Goal: Information Seeking & Learning: Learn about a topic

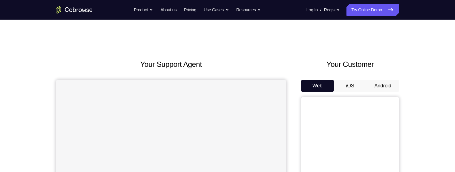
click at [386, 87] on button "Android" at bounding box center [383, 86] width 33 height 12
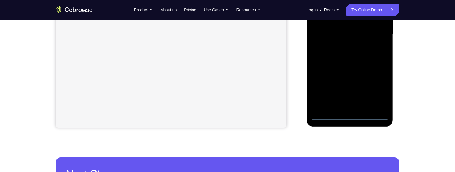
scroll to position [159, 0]
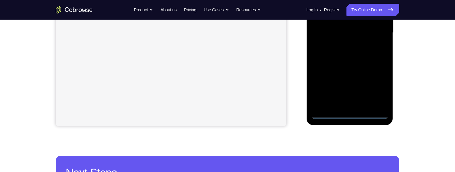
click at [355, 115] on div at bounding box center [349, 33] width 77 height 172
click at [387, 86] on div at bounding box center [349, 33] width 77 height 172
click at [378, 85] on div at bounding box center [349, 33] width 77 height 172
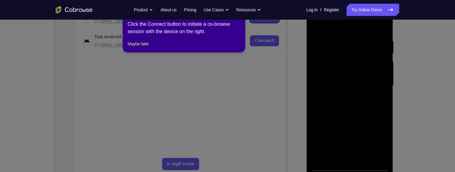
scroll to position [106, 0]
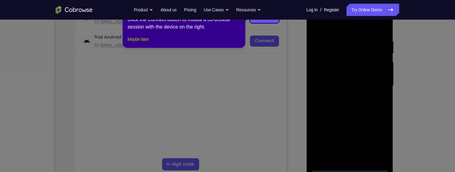
click at [145, 43] on button "Maybe later" at bounding box center [138, 39] width 21 height 7
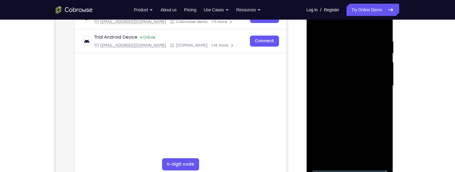
click at [346, 25] on div at bounding box center [349, 86] width 77 height 172
click at [378, 83] on div at bounding box center [349, 86] width 77 height 172
click at [344, 99] on div at bounding box center [349, 86] width 77 height 172
click at [351, 81] on div at bounding box center [349, 86] width 77 height 172
click at [362, 72] on div at bounding box center [349, 86] width 77 height 172
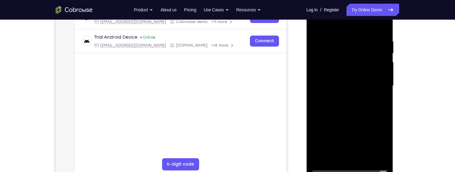
click at [362, 85] on div at bounding box center [349, 86] width 77 height 172
click at [356, 106] on div at bounding box center [349, 86] width 77 height 172
click at [356, 100] on div at bounding box center [349, 86] width 77 height 172
click at [355, 106] on div at bounding box center [349, 86] width 77 height 172
click at [355, 107] on div at bounding box center [349, 86] width 77 height 172
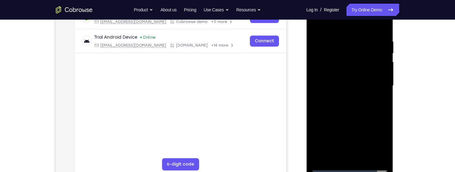
click at [355, 107] on div at bounding box center [349, 86] width 77 height 172
click at [338, 37] on div at bounding box center [349, 86] width 77 height 172
click at [381, 32] on div at bounding box center [349, 86] width 77 height 172
click at [340, 39] on div at bounding box center [349, 86] width 77 height 172
click at [377, 66] on div at bounding box center [349, 86] width 77 height 172
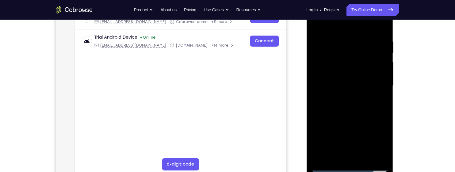
click at [377, 66] on div at bounding box center [349, 86] width 77 height 172
click at [382, 66] on div at bounding box center [349, 86] width 77 height 172
click at [381, 66] on div at bounding box center [349, 86] width 77 height 172
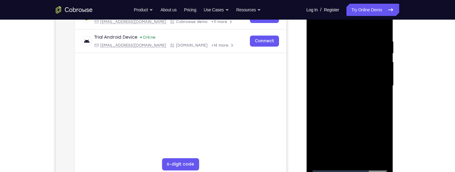
click at [381, 66] on div at bounding box center [349, 86] width 77 height 172
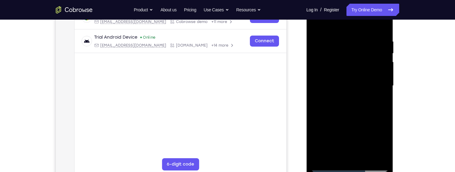
click at [381, 66] on div at bounding box center [349, 86] width 77 height 172
click at [377, 53] on div at bounding box center [349, 86] width 77 height 172
click at [376, 51] on div at bounding box center [349, 86] width 77 height 172
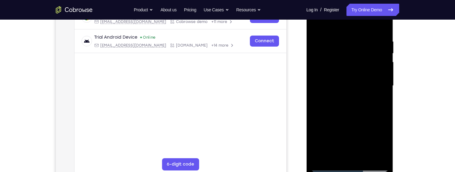
click at [376, 51] on div at bounding box center [349, 86] width 77 height 172
click at [375, 51] on div at bounding box center [349, 86] width 77 height 172
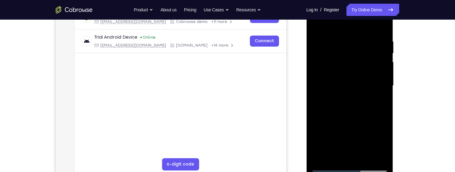
click at [381, 25] on div at bounding box center [349, 86] width 77 height 172
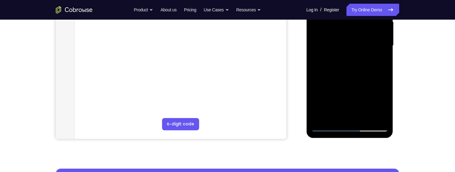
scroll to position [148, 0]
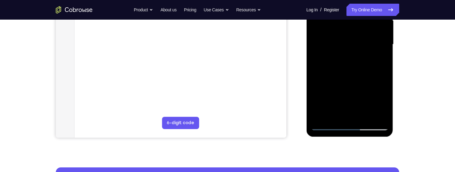
click at [365, 116] on div at bounding box center [349, 45] width 77 height 172
click at [357, 76] on div at bounding box center [349, 45] width 77 height 172
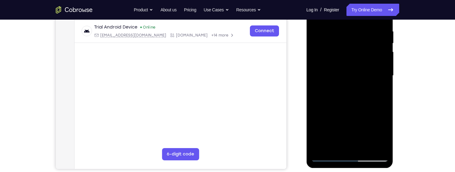
scroll to position [116, 0]
click at [350, 59] on div at bounding box center [349, 76] width 77 height 172
click at [339, 95] on div at bounding box center [349, 76] width 77 height 172
click at [354, 94] on div at bounding box center [349, 76] width 77 height 172
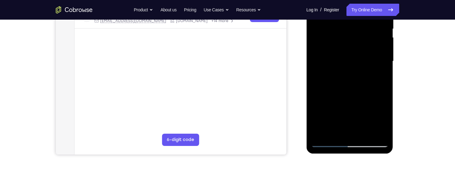
scroll to position [131, 0]
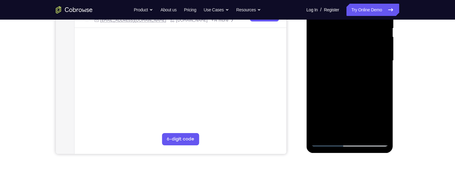
click at [383, 120] on div at bounding box center [349, 61] width 77 height 172
click at [384, 117] on div at bounding box center [349, 61] width 77 height 172
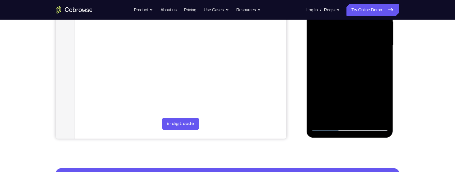
click at [381, 59] on div at bounding box center [349, 45] width 77 height 172
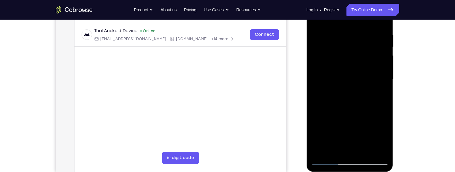
scroll to position [84, 0]
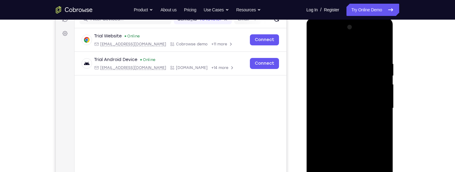
click at [330, 83] on div at bounding box center [349, 108] width 77 height 172
click at [330, 85] on div at bounding box center [349, 108] width 77 height 172
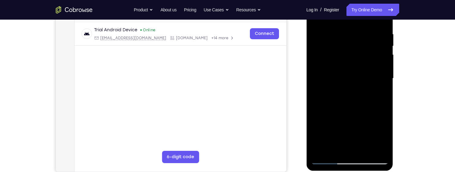
scroll to position [113, 0]
click at [331, 104] on div at bounding box center [349, 79] width 77 height 172
click at [342, 109] on div at bounding box center [349, 79] width 77 height 172
click at [335, 100] on div at bounding box center [349, 79] width 77 height 172
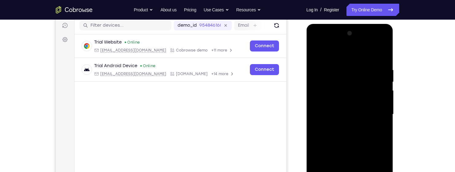
scroll to position [76, 0]
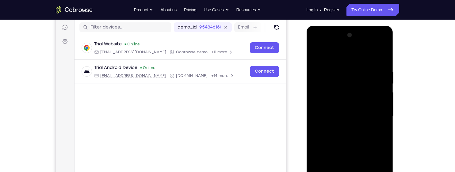
click at [316, 53] on div at bounding box center [349, 116] width 77 height 172
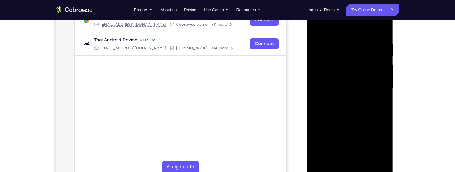
scroll to position [103, 0]
click at [364, 83] on div at bounding box center [349, 89] width 77 height 172
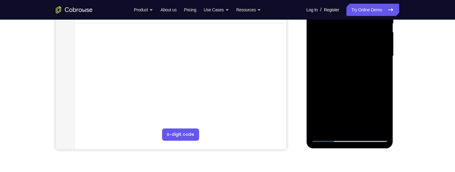
scroll to position [138, 0]
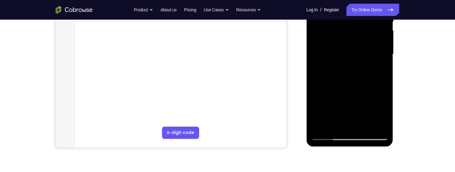
click at [381, 69] on div at bounding box center [349, 54] width 77 height 172
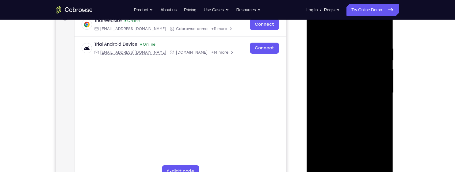
scroll to position [86, 0]
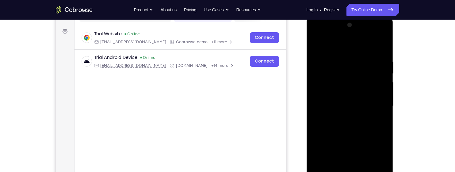
click at [317, 46] on div at bounding box center [349, 106] width 77 height 172
click at [319, 41] on div at bounding box center [349, 106] width 77 height 172
click at [385, 79] on div at bounding box center [349, 106] width 77 height 172
click at [381, 76] on div at bounding box center [349, 106] width 77 height 172
click at [381, 74] on div at bounding box center [349, 106] width 77 height 172
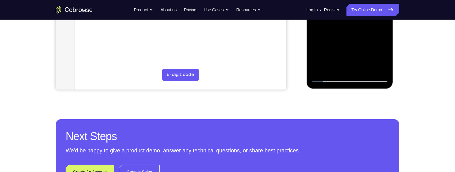
scroll to position [197, 0]
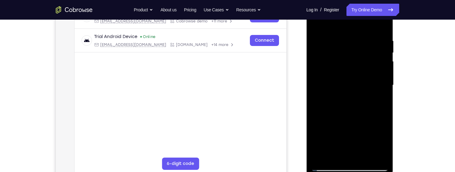
scroll to position [101, 0]
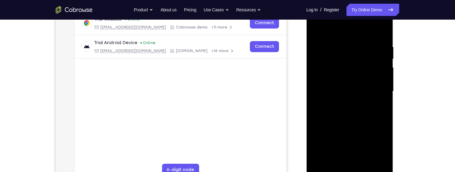
click at [385, 58] on div at bounding box center [349, 92] width 77 height 172
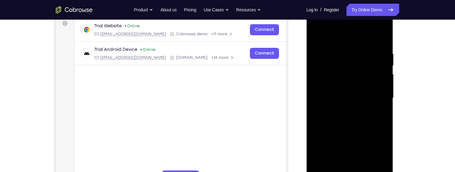
scroll to position [93, 0]
click at [385, 66] on div at bounding box center [349, 99] width 77 height 172
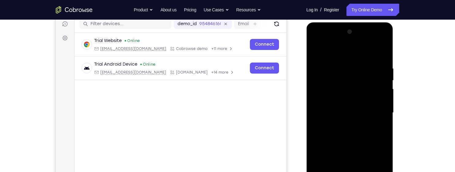
scroll to position [79, 0]
click at [319, 52] on div at bounding box center [349, 113] width 77 height 172
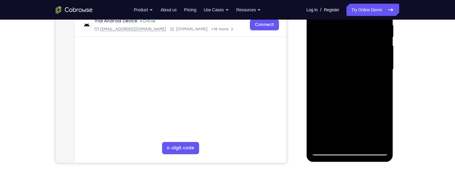
scroll to position [123, 0]
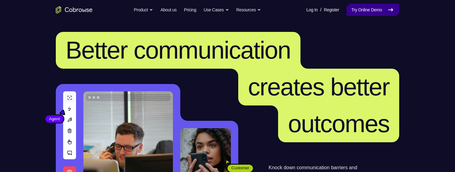
click at [382, 11] on link "Try Online Demo" at bounding box center [373, 10] width 53 height 12
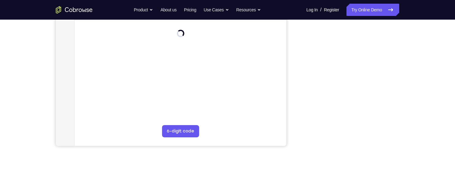
scroll to position [145, 0]
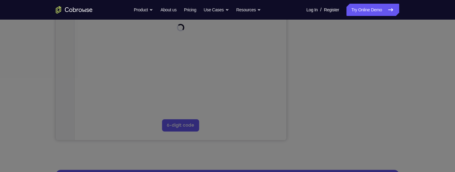
click at [351, 126] on icon at bounding box center [227, 52] width 455 height 240
click at [204, 68] on icon at bounding box center [227, 52] width 455 height 240
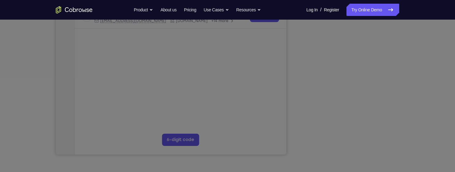
scroll to position [130, 0]
click at [354, 145] on icon at bounding box center [227, 59] width 455 height 225
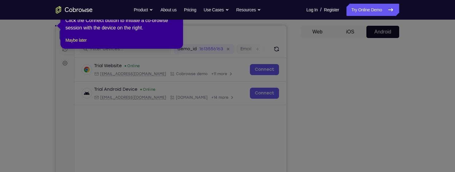
scroll to position [51, 0]
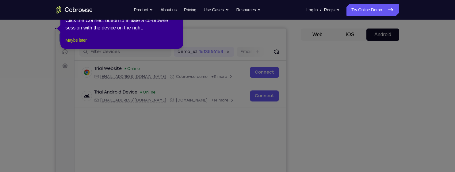
click at [74, 44] on button "Maybe later" at bounding box center [75, 40] width 21 height 7
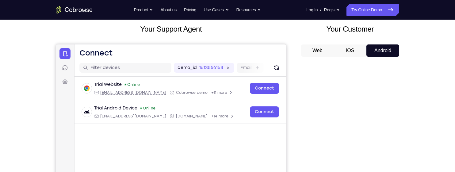
scroll to position [27, 0]
